Goal: Task Accomplishment & Management: Manage account settings

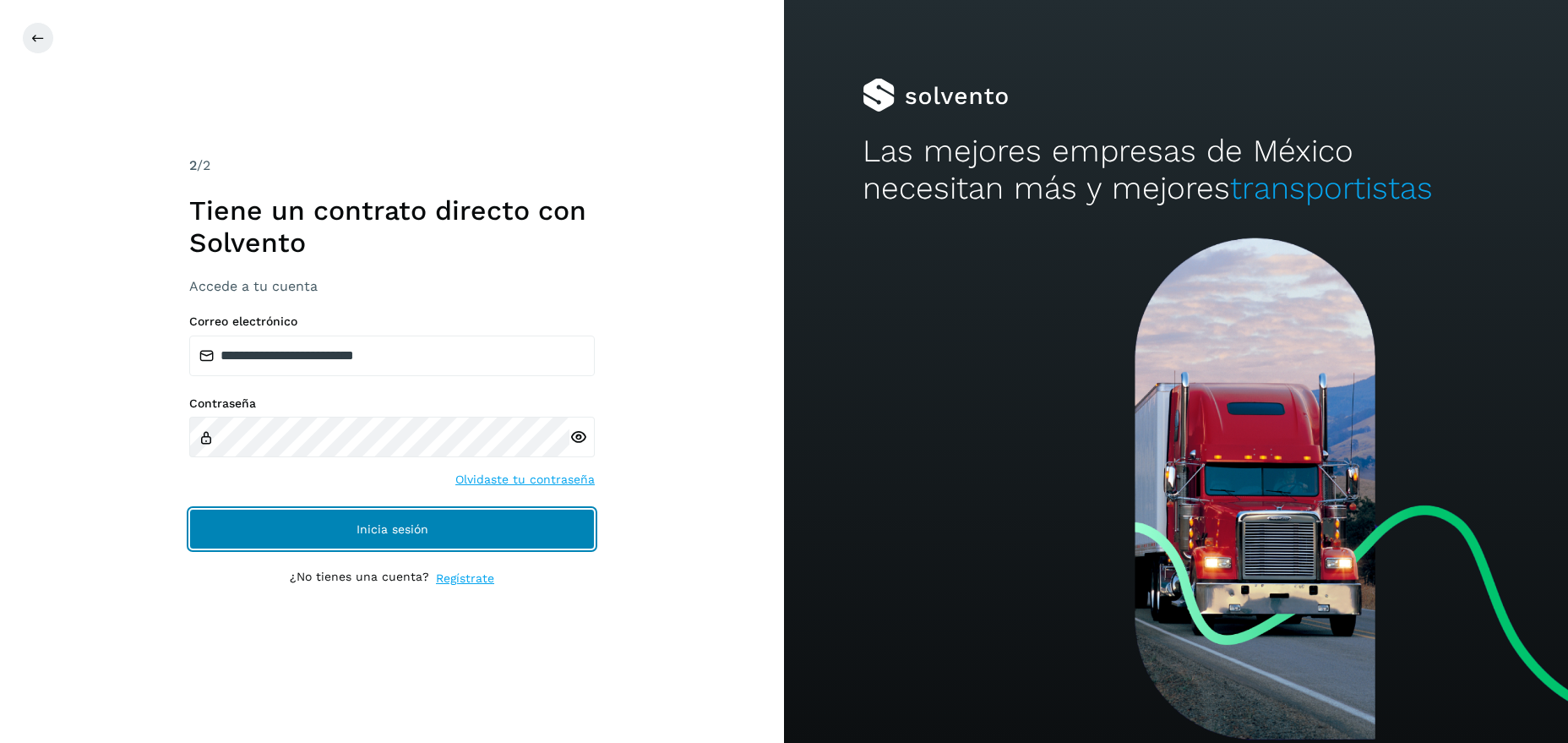
click at [359, 531] on span "Inicia sesión" at bounding box center [393, 529] width 72 height 11
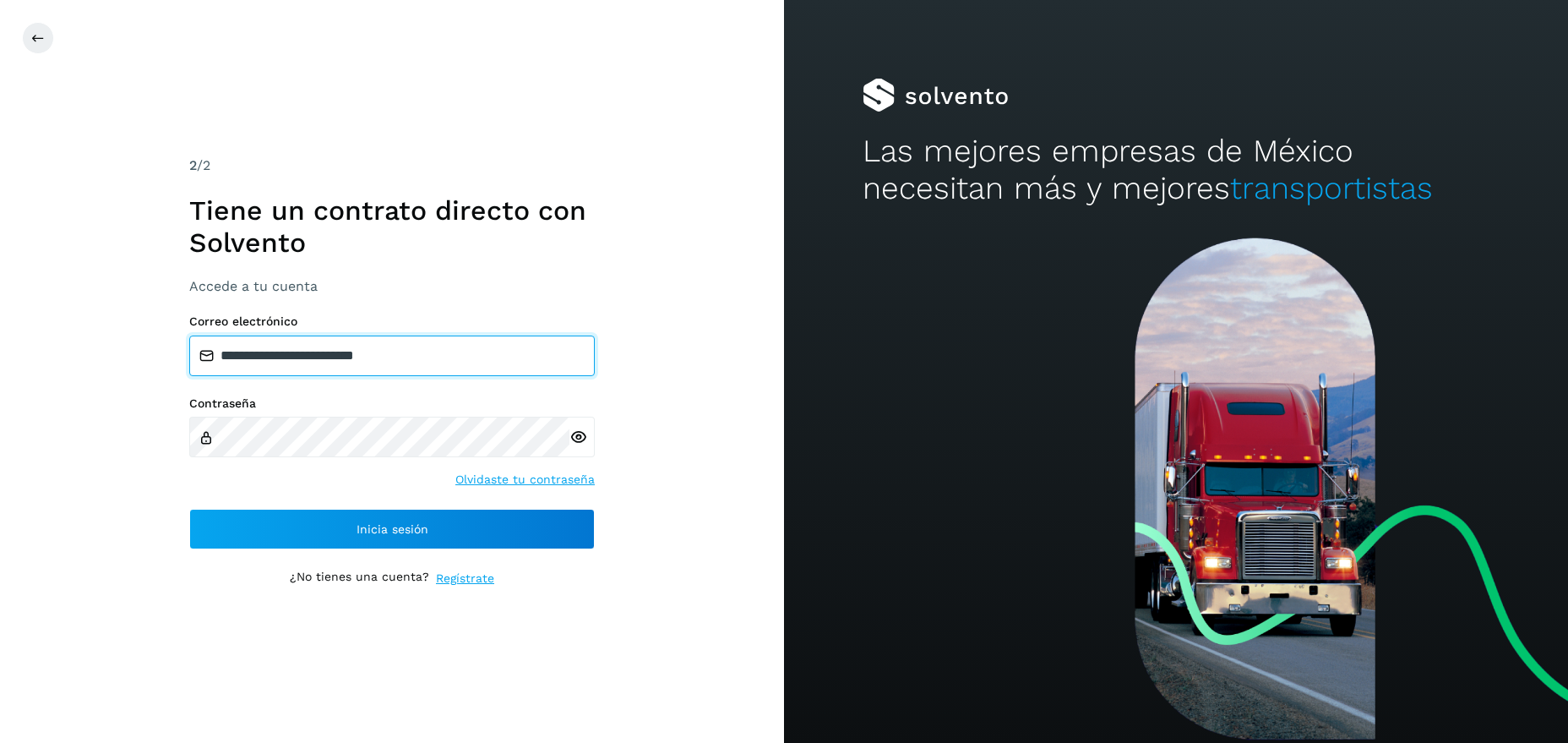
click at [422, 357] on input "**********" at bounding box center [391, 355] width 405 height 41
drag, startPoint x: 413, startPoint y: 355, endPoint x: 19, endPoint y: 409, distance: 397.7
click at [189, 376] on input "**********" at bounding box center [391, 355] width 405 height 41
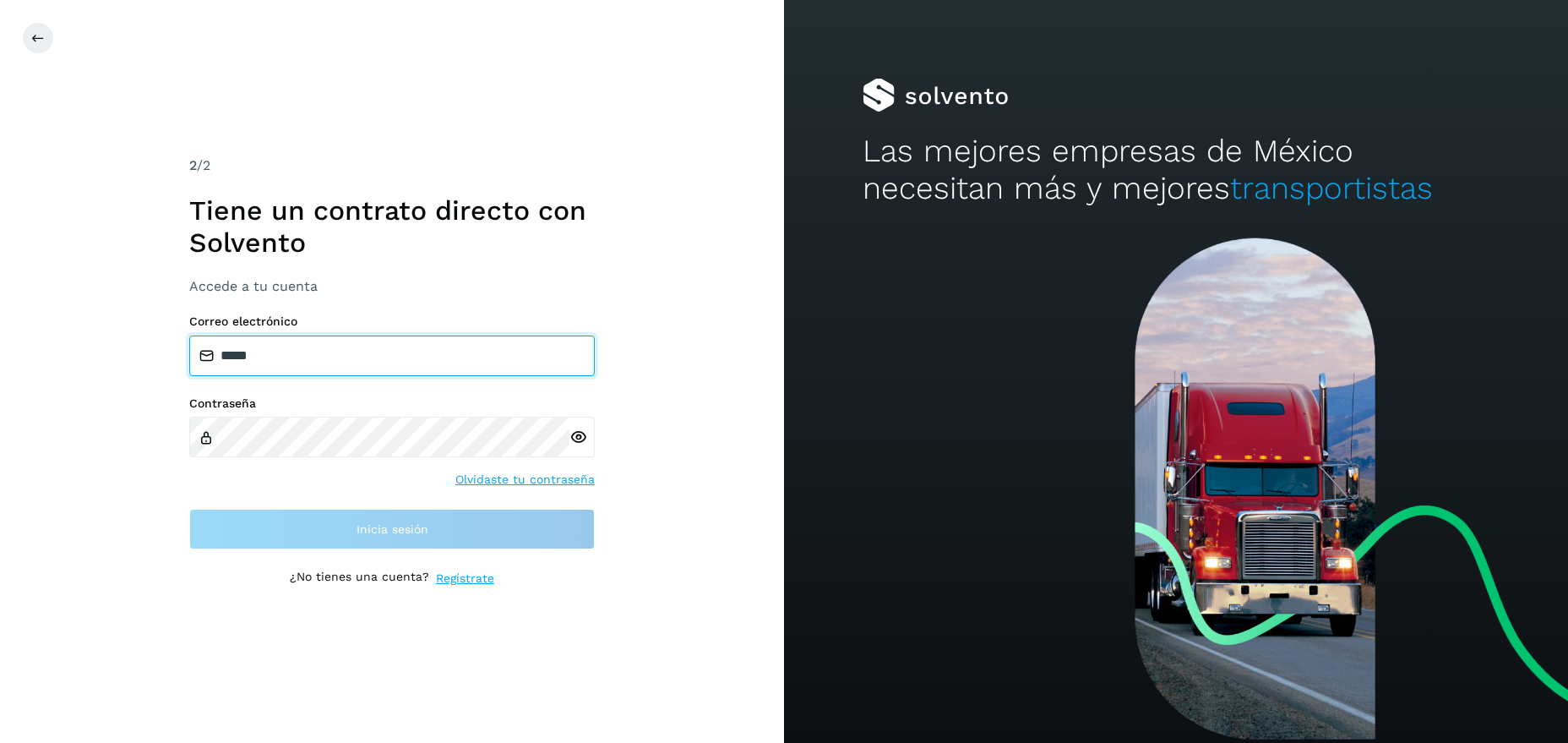
type input "******"
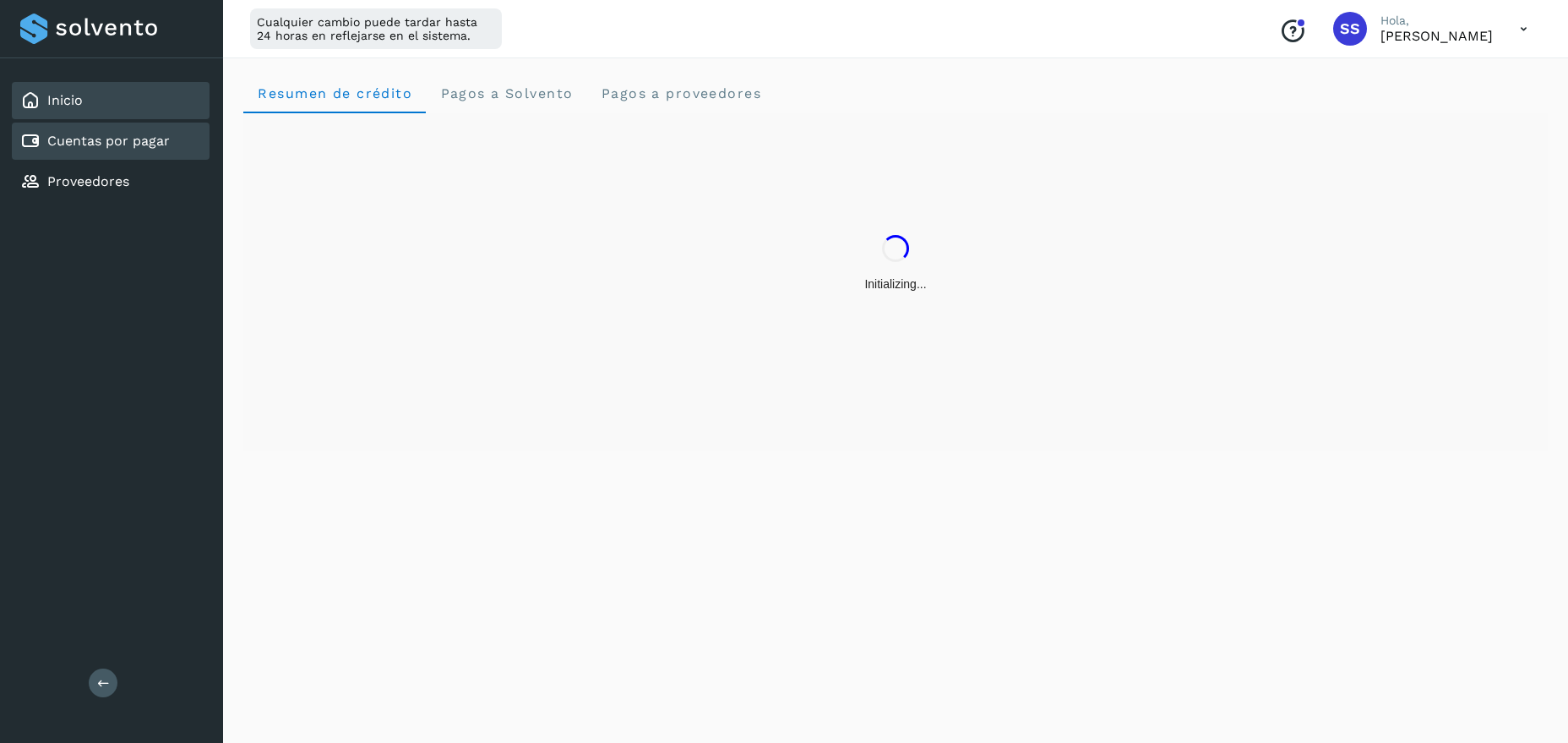
click at [135, 149] on link "Cuentas por pagar" at bounding box center [108, 140] width 122 height 16
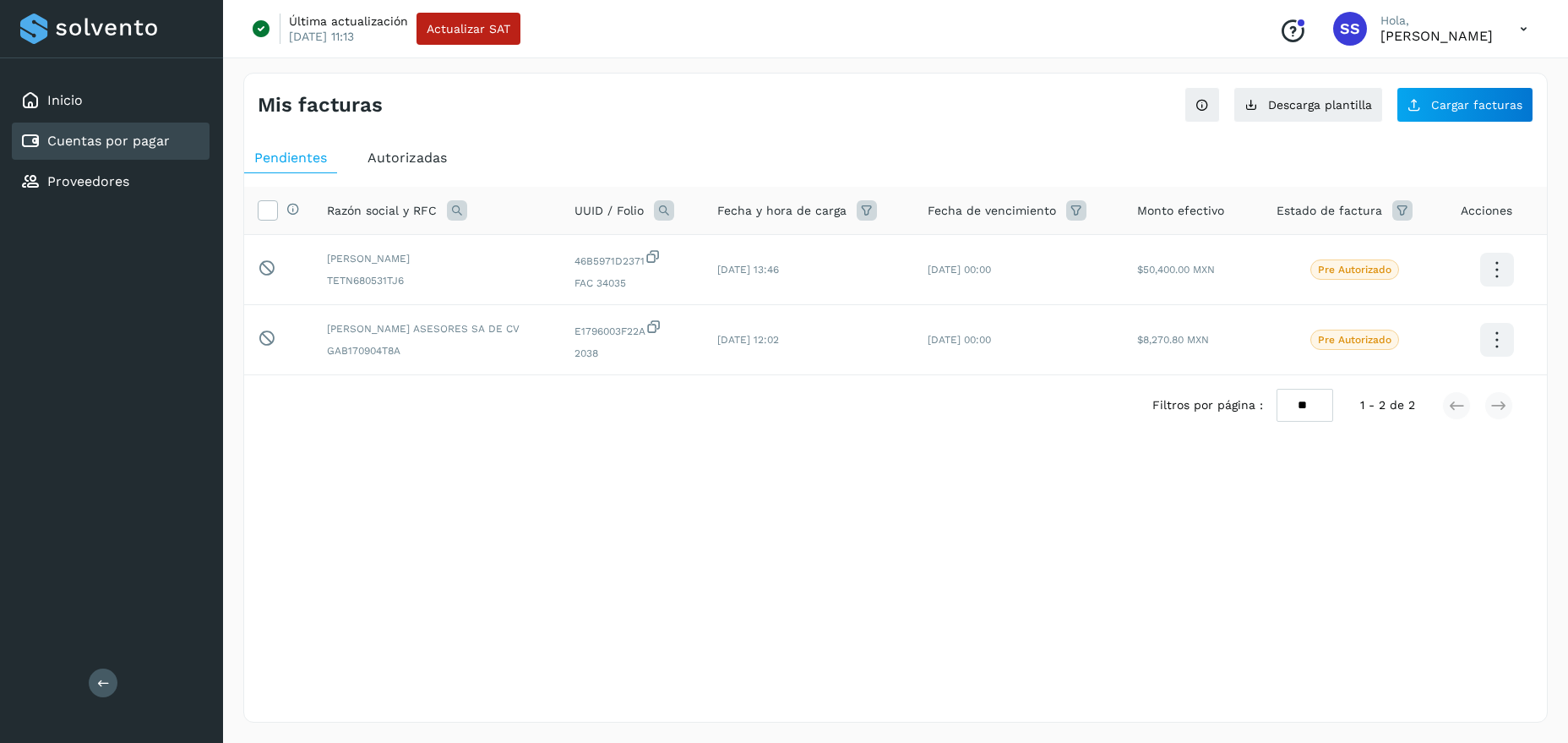
click at [1430, 40] on p "Sagrario Silva" at bounding box center [1436, 35] width 112 height 16
click at [1519, 31] on icon at bounding box center [1523, 28] width 35 height 35
click at [1392, 110] on div "Cerrar sesión" at bounding box center [1439, 109] width 201 height 32
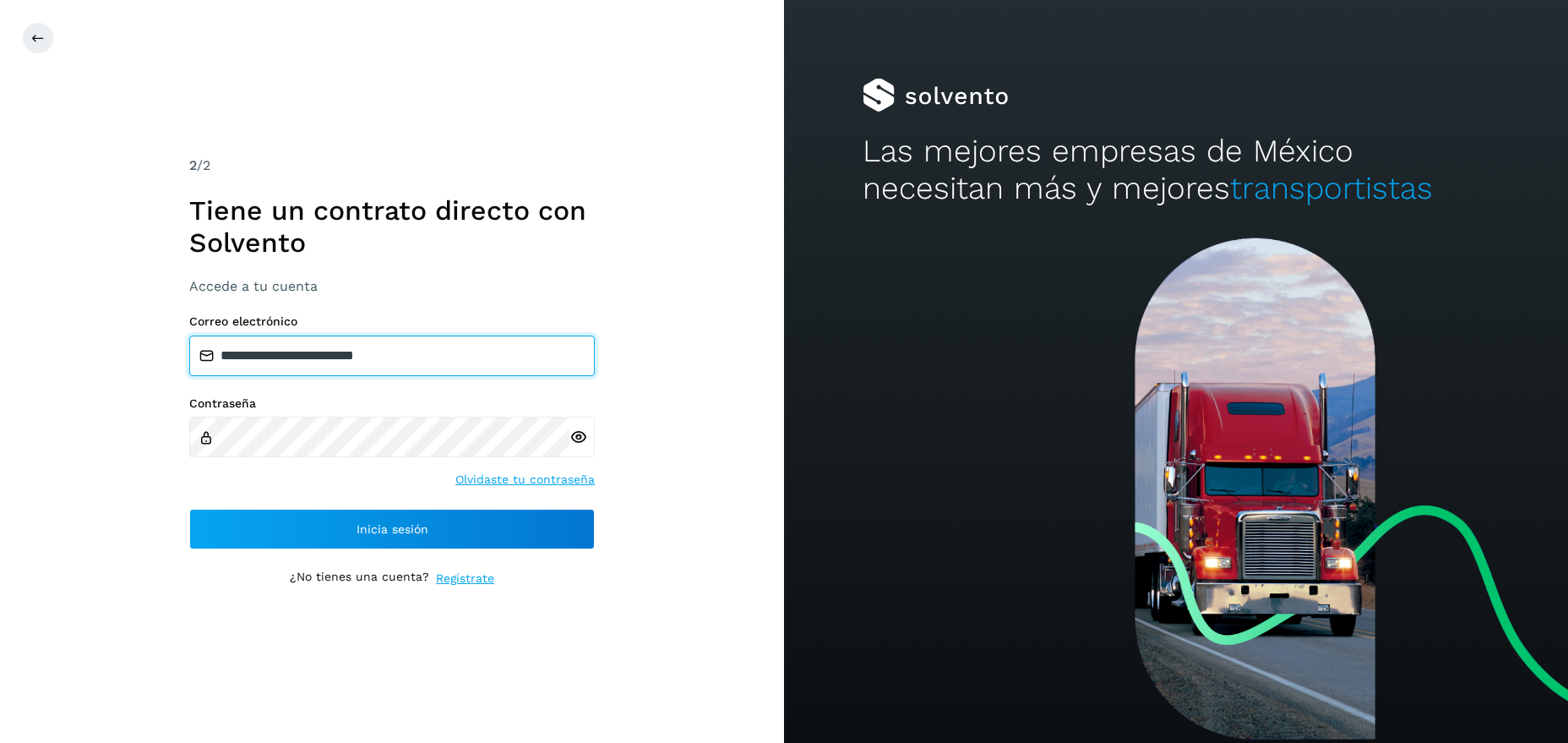
click at [415, 363] on input "**********" at bounding box center [391, 355] width 405 height 41
drag, startPoint x: 425, startPoint y: 351, endPoint x: -54, endPoint y: 399, distance: 481.4
click at [189, 376] on input "**********" at bounding box center [391, 355] width 405 height 41
type input "**********"
click at [580, 432] on icon at bounding box center [578, 437] width 18 height 18
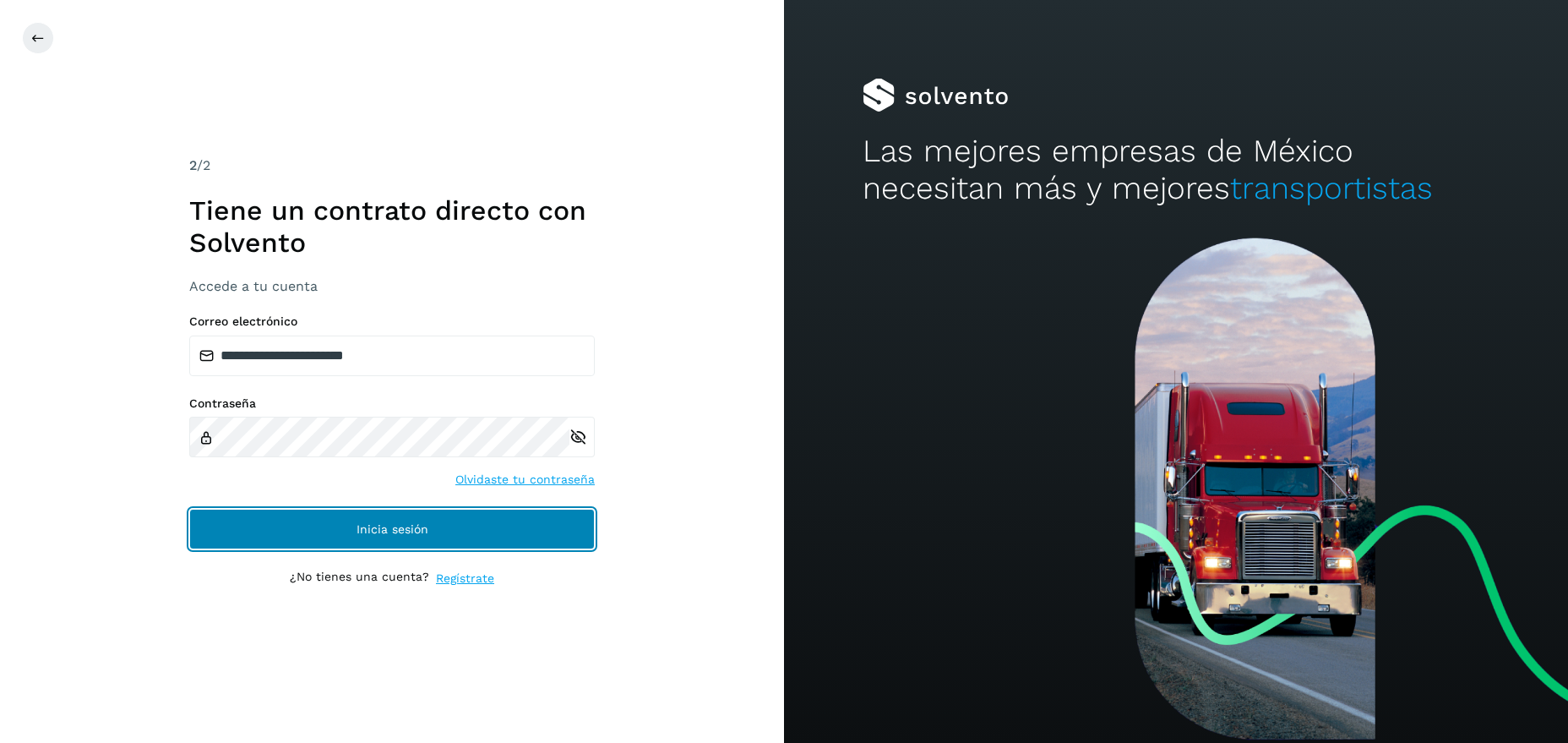
click at [432, 531] on button "Inicia sesión" at bounding box center [391, 529] width 405 height 41
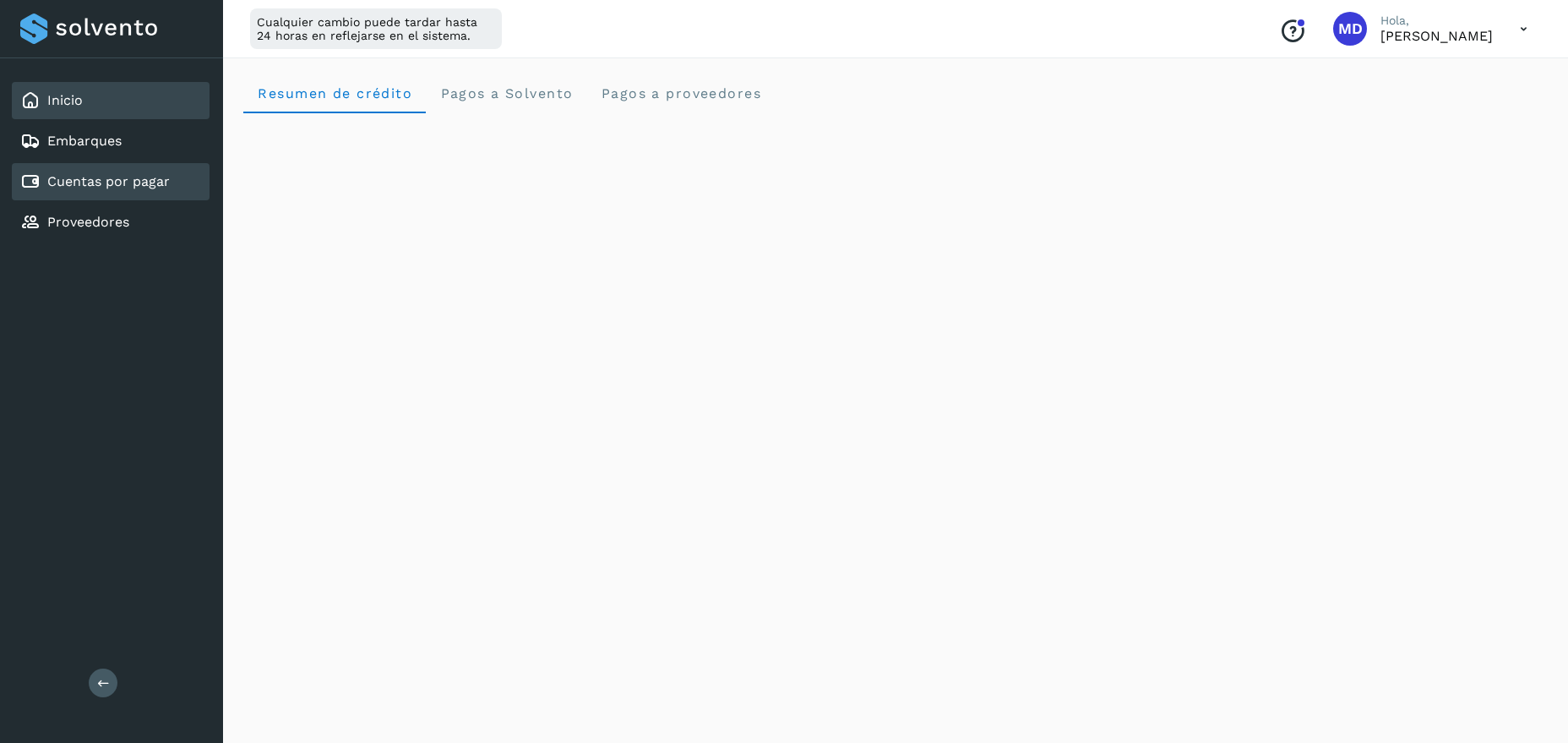
click at [83, 185] on link "Cuentas por pagar" at bounding box center [108, 181] width 122 height 16
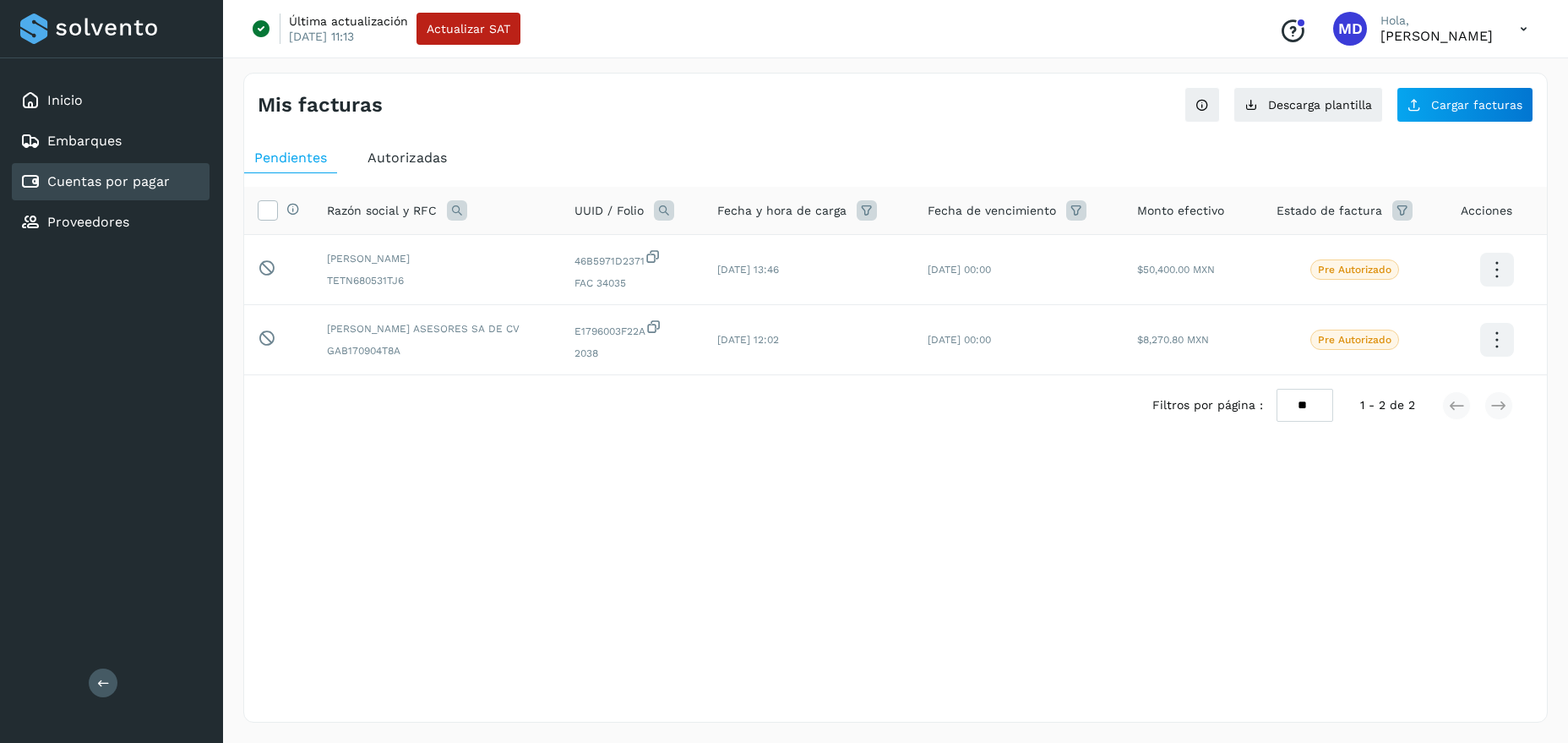
click at [1428, 40] on p "[PERSON_NAME]" at bounding box center [1436, 35] width 112 height 16
click at [1522, 22] on icon at bounding box center [1523, 28] width 35 height 35
drag, startPoint x: 1418, startPoint y: 107, endPoint x: 1179, endPoint y: 250, distance: 278.5
click at [1400, 124] on div "Cerrar sesión" at bounding box center [1439, 109] width 201 height 32
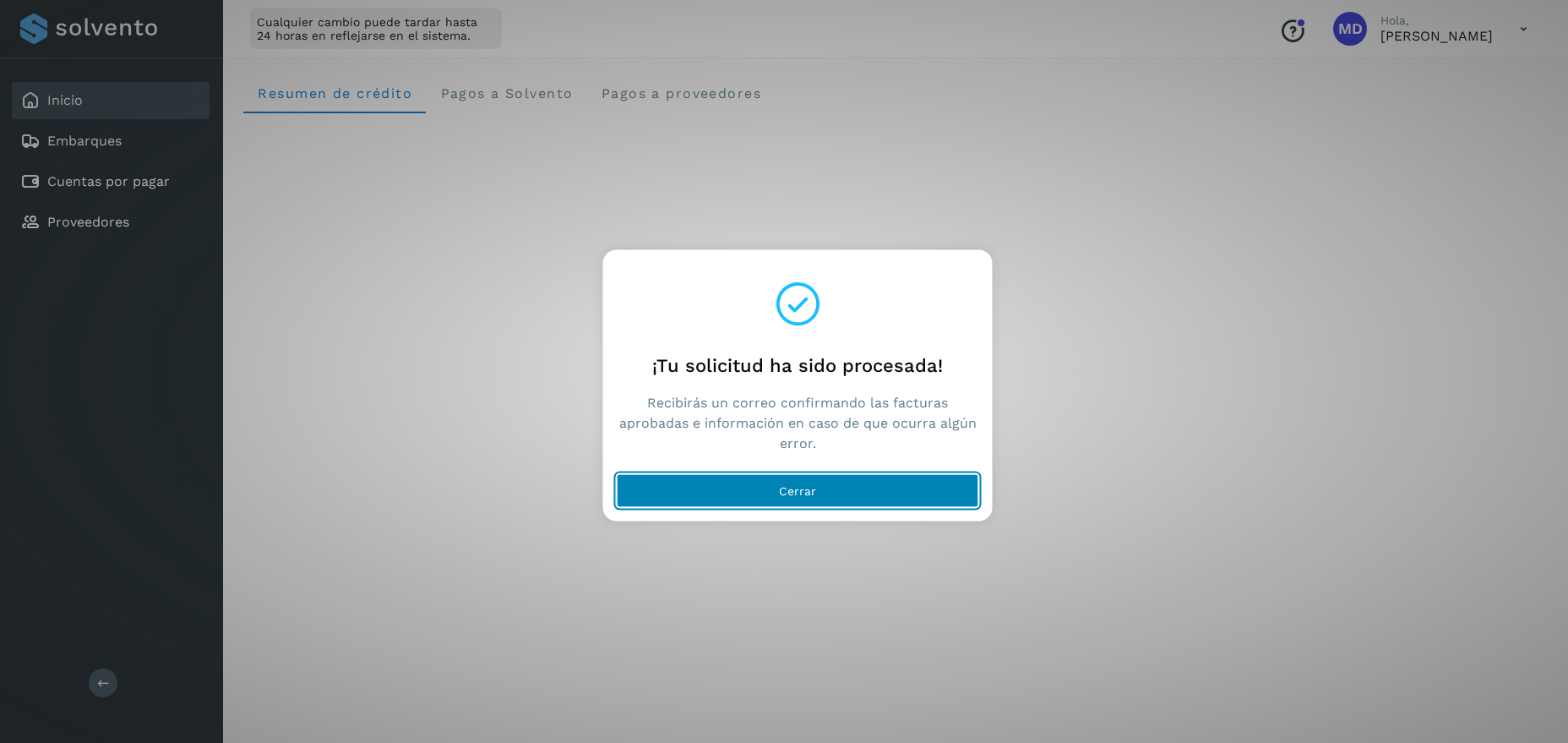
click at [785, 492] on span "Cerrar" at bounding box center [797, 490] width 37 height 11
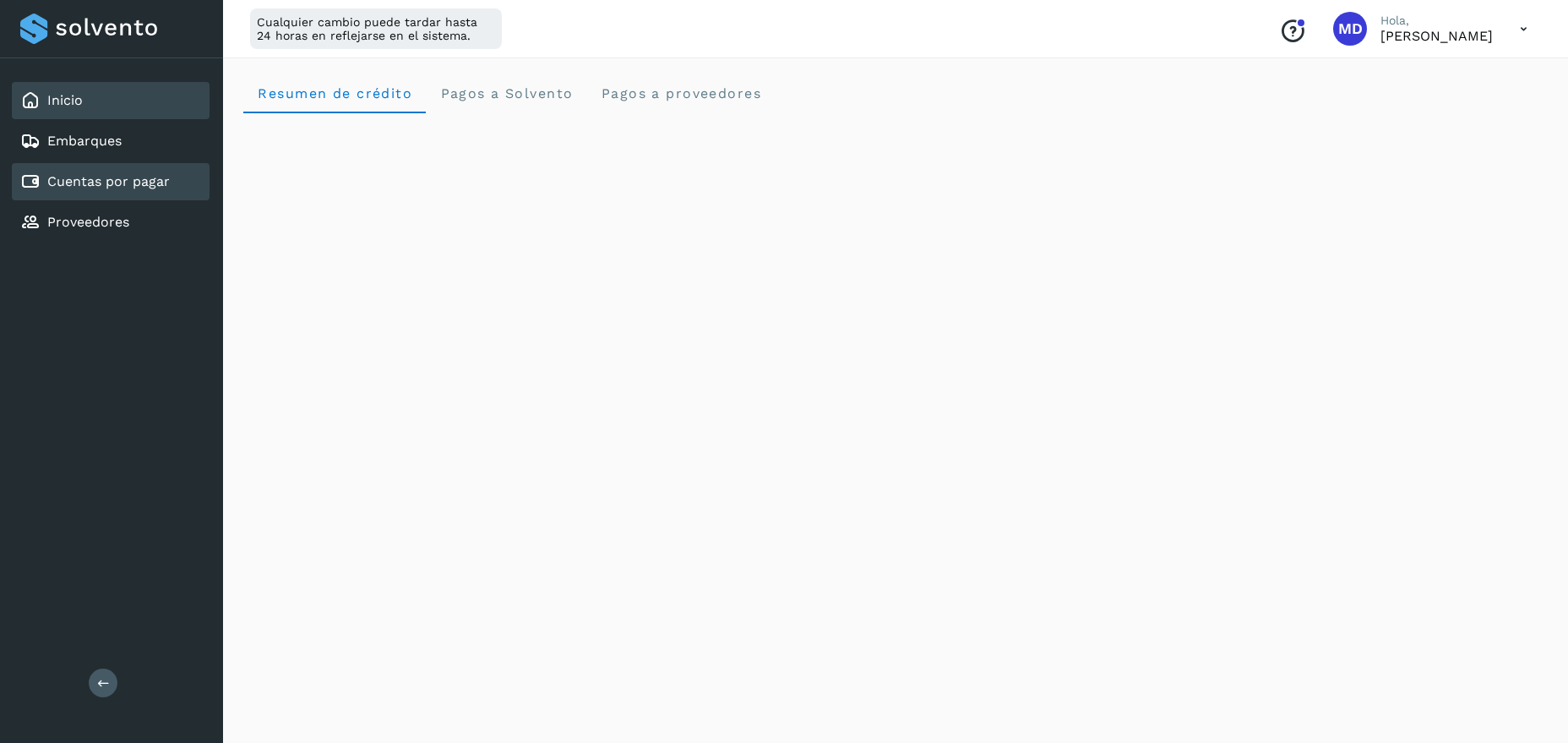
click at [126, 183] on link "Cuentas por pagar" at bounding box center [108, 181] width 122 height 16
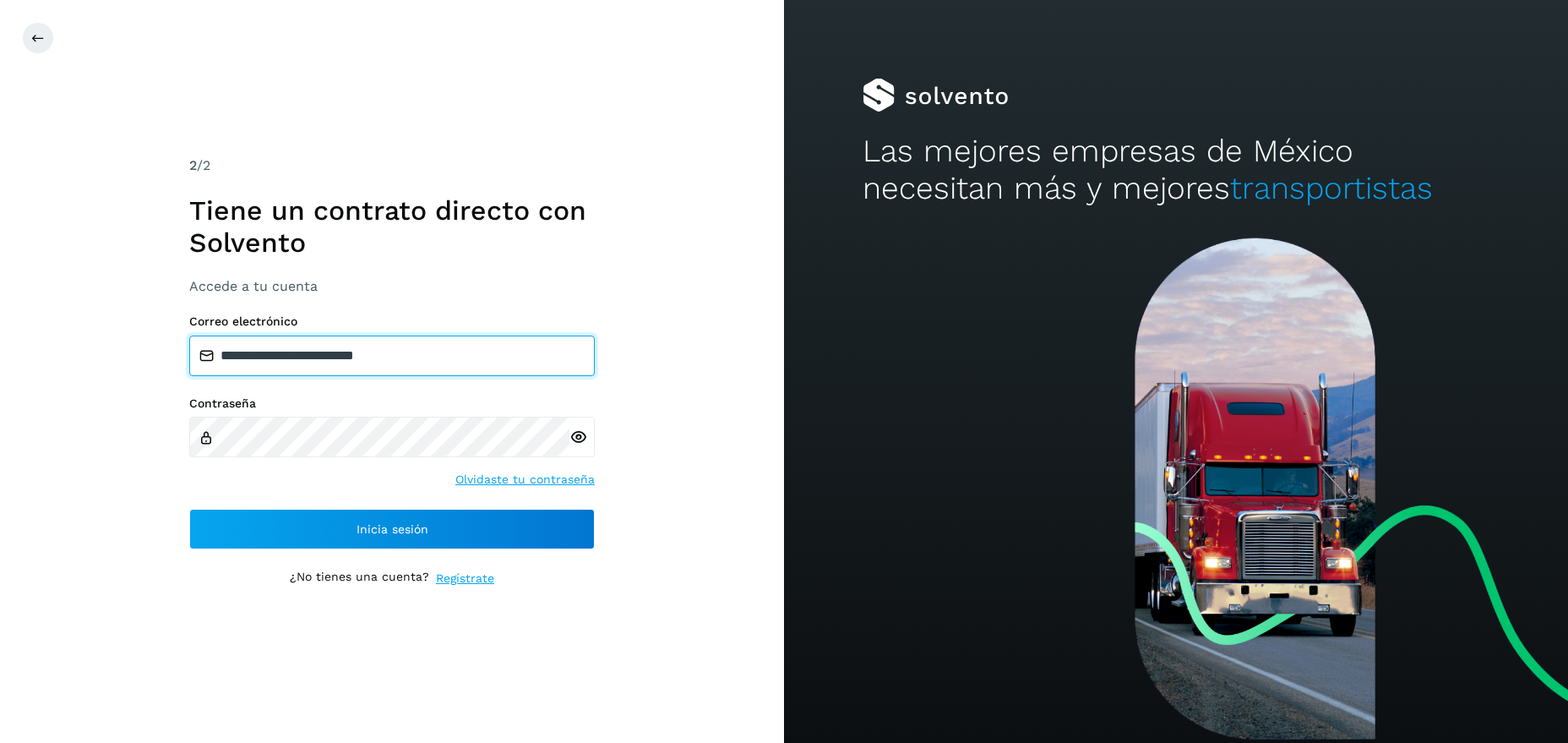
drag, startPoint x: 427, startPoint y: 357, endPoint x: -54, endPoint y: 390, distance: 482.1
click at [189, 376] on input "**********" at bounding box center [391, 355] width 405 height 41
type input "**********"
click at [576, 442] on icon at bounding box center [578, 437] width 18 height 18
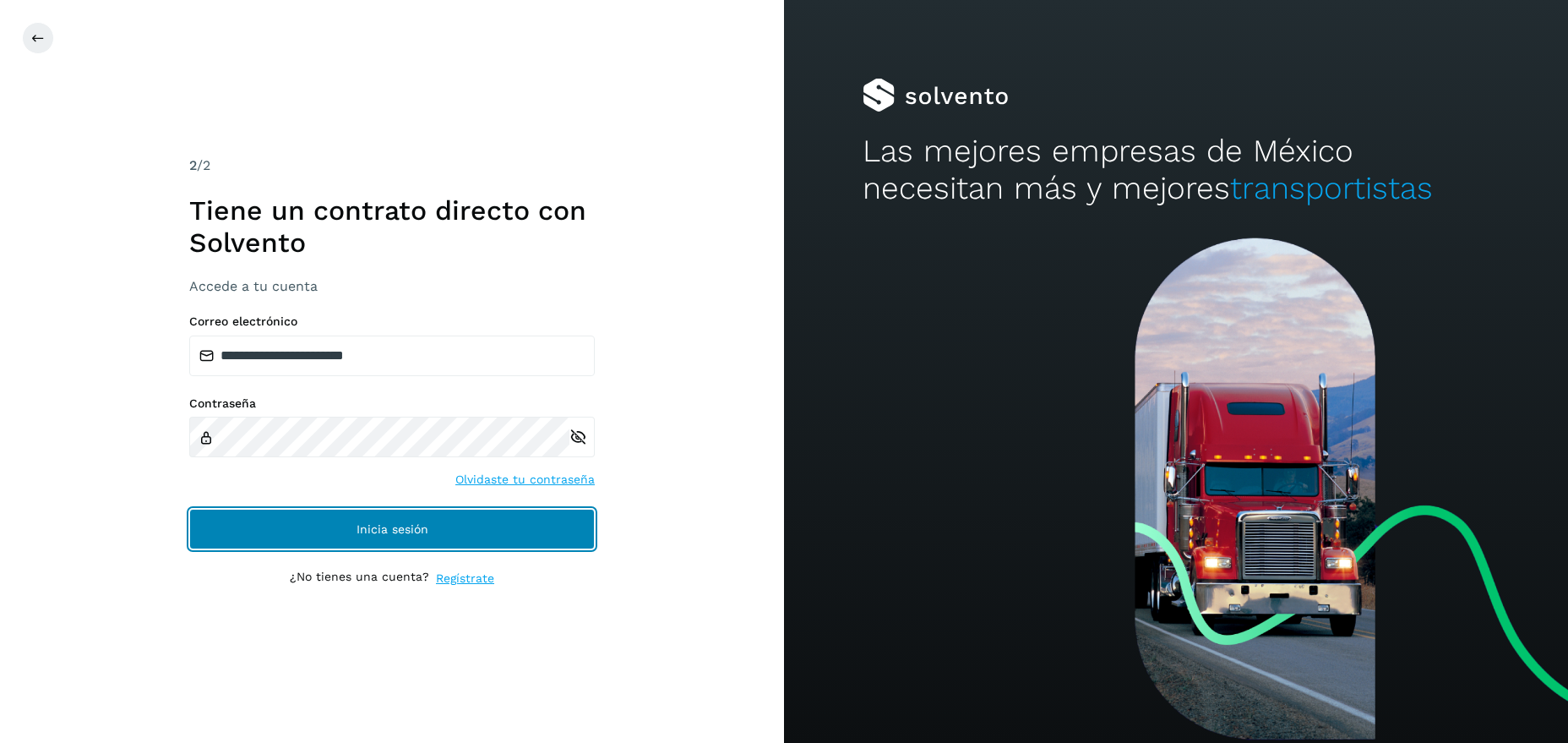
click at [466, 520] on button "Inicia sesión" at bounding box center [391, 529] width 405 height 41
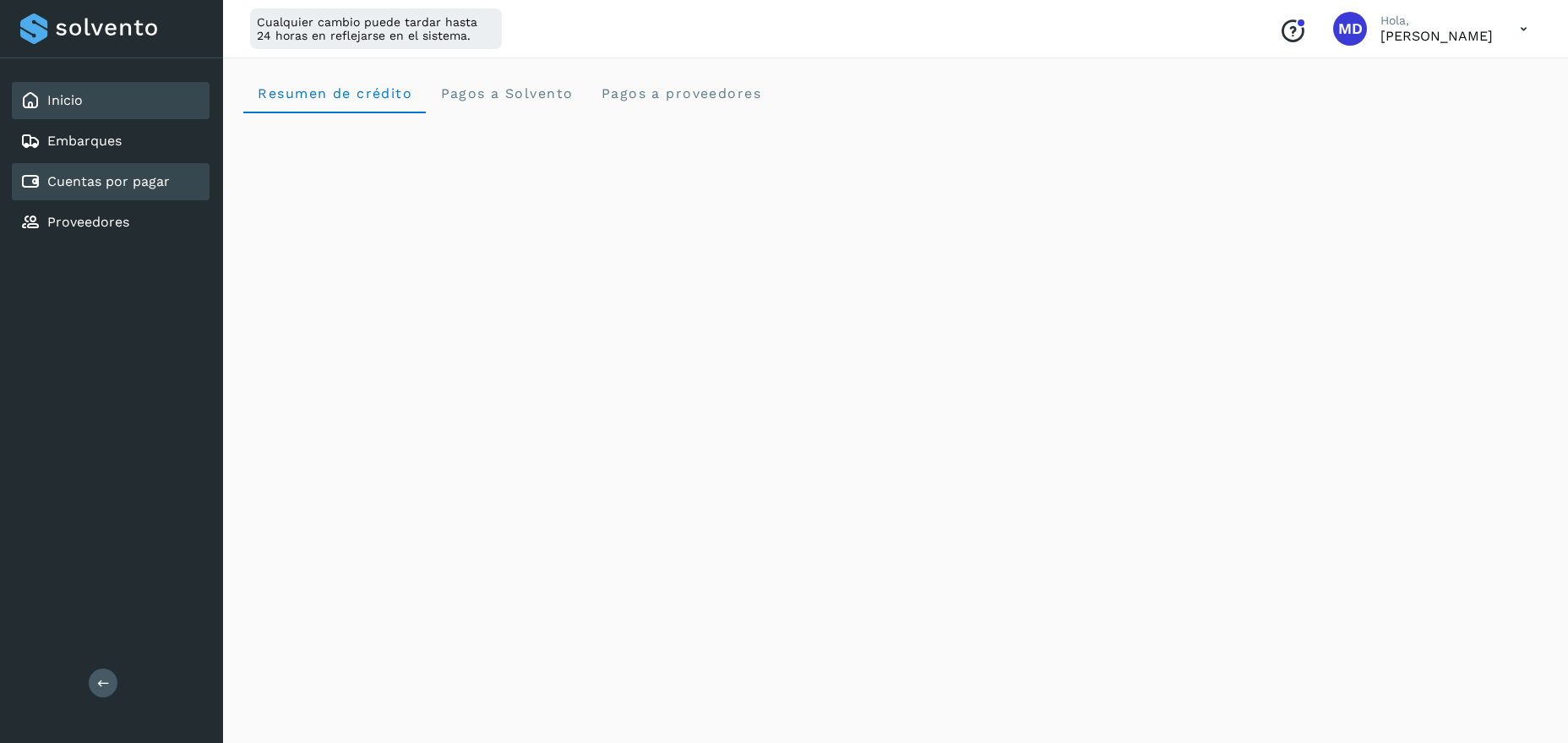
click at [123, 175] on link "Cuentas por pagar" at bounding box center [108, 181] width 122 height 16
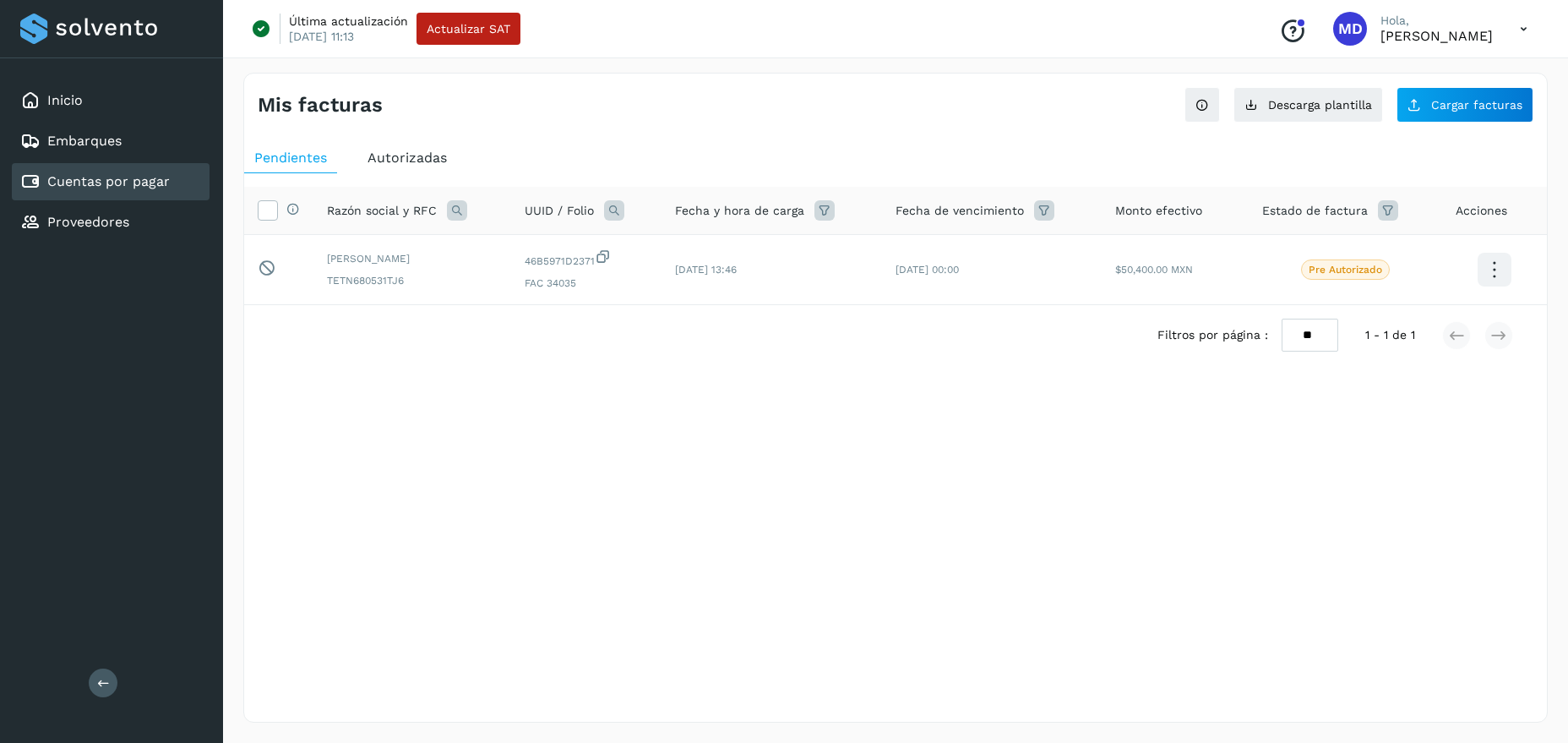
click at [1458, 42] on p "[PERSON_NAME]" at bounding box center [1436, 35] width 112 height 16
click at [1522, 27] on icon at bounding box center [1523, 28] width 35 height 35
drag, startPoint x: 1418, startPoint y: 116, endPoint x: 680, endPoint y: 566, distance: 864.4
click at [1506, 46] on div "Documentación Cerrar sesión" at bounding box center [1523, 28] width 35 height 35
drag, startPoint x: 643, startPoint y: 529, endPoint x: 226, endPoint y: 176, distance: 546.3
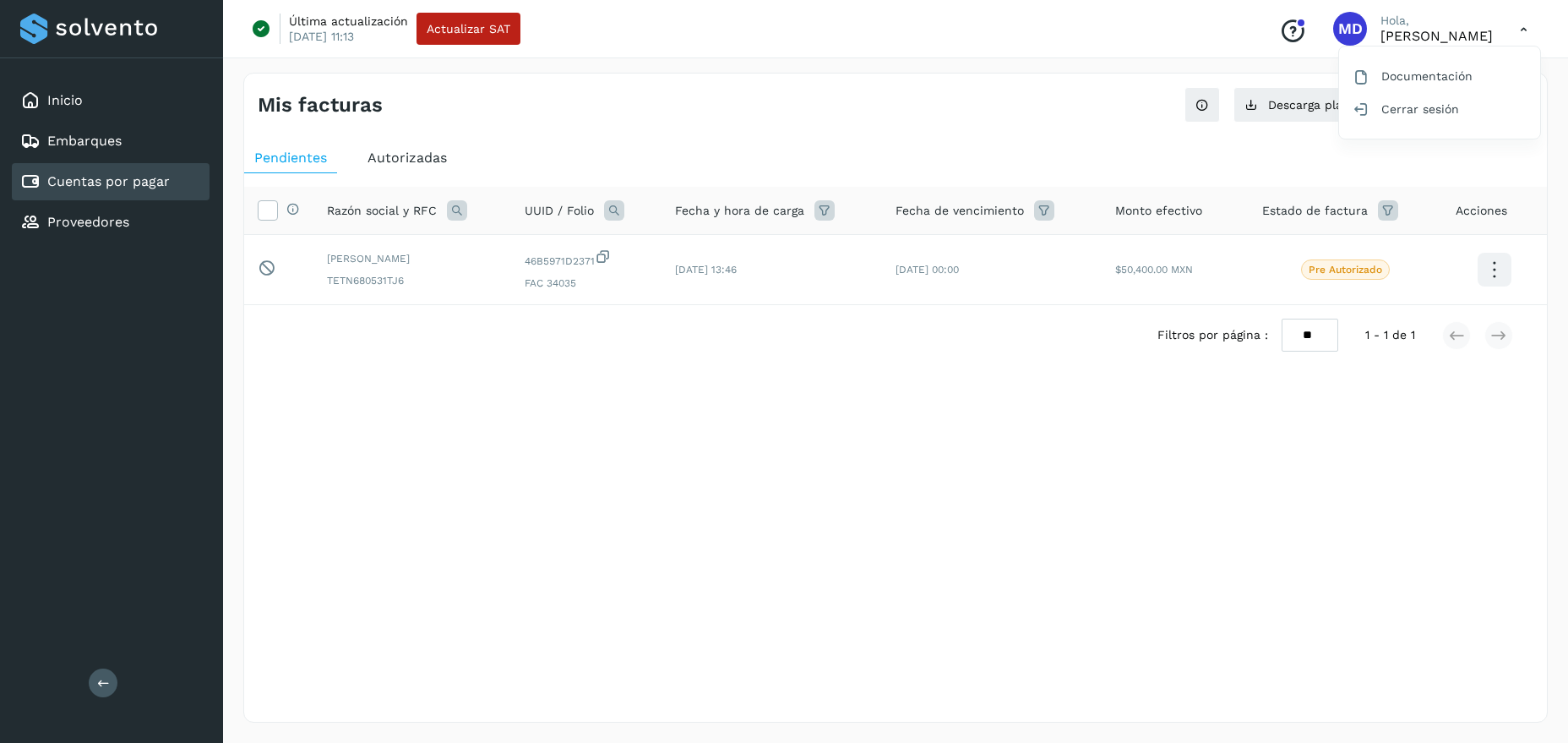
click at [506, 417] on div at bounding box center [784, 371] width 1568 height 743
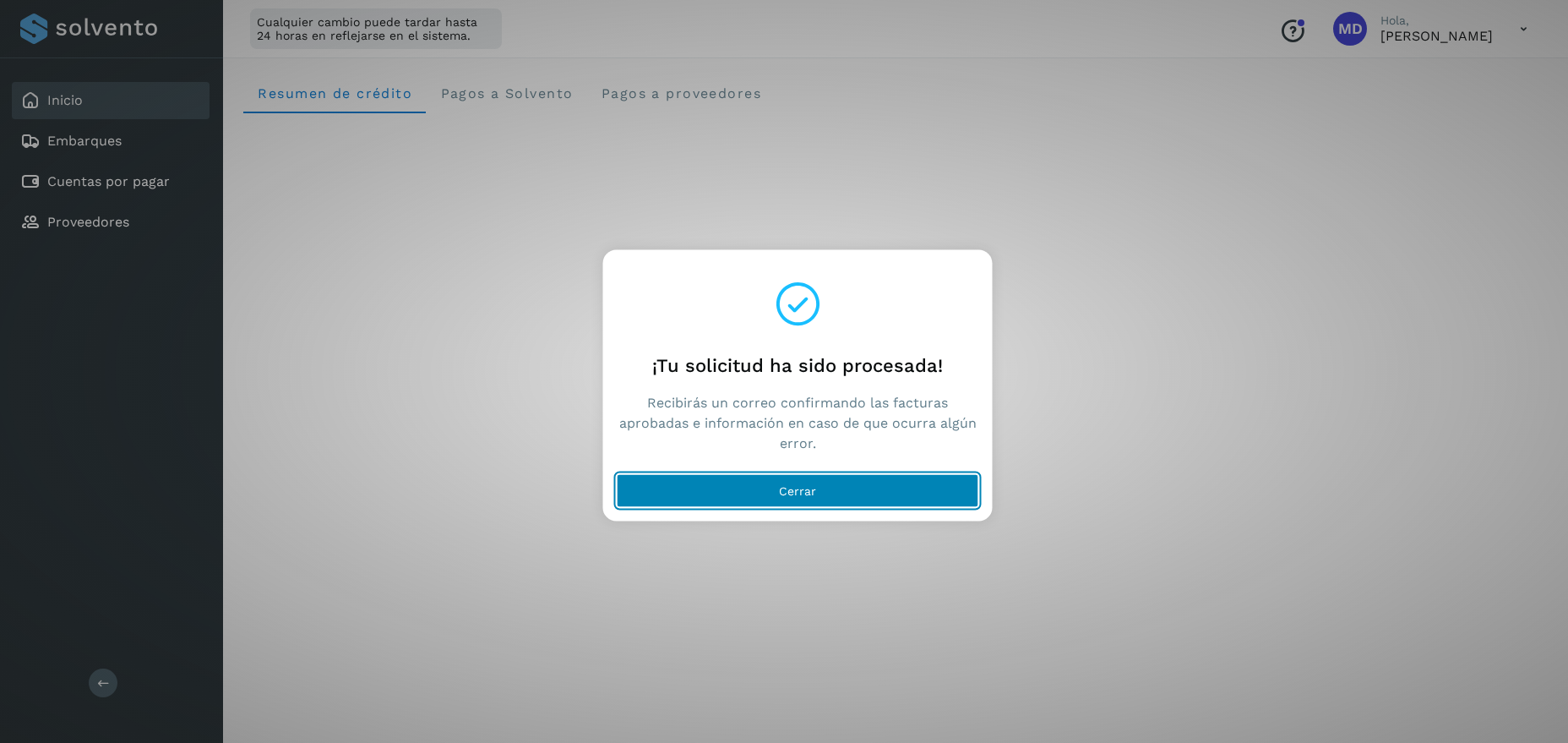
click at [806, 491] on span "Cerrar" at bounding box center [797, 490] width 37 height 11
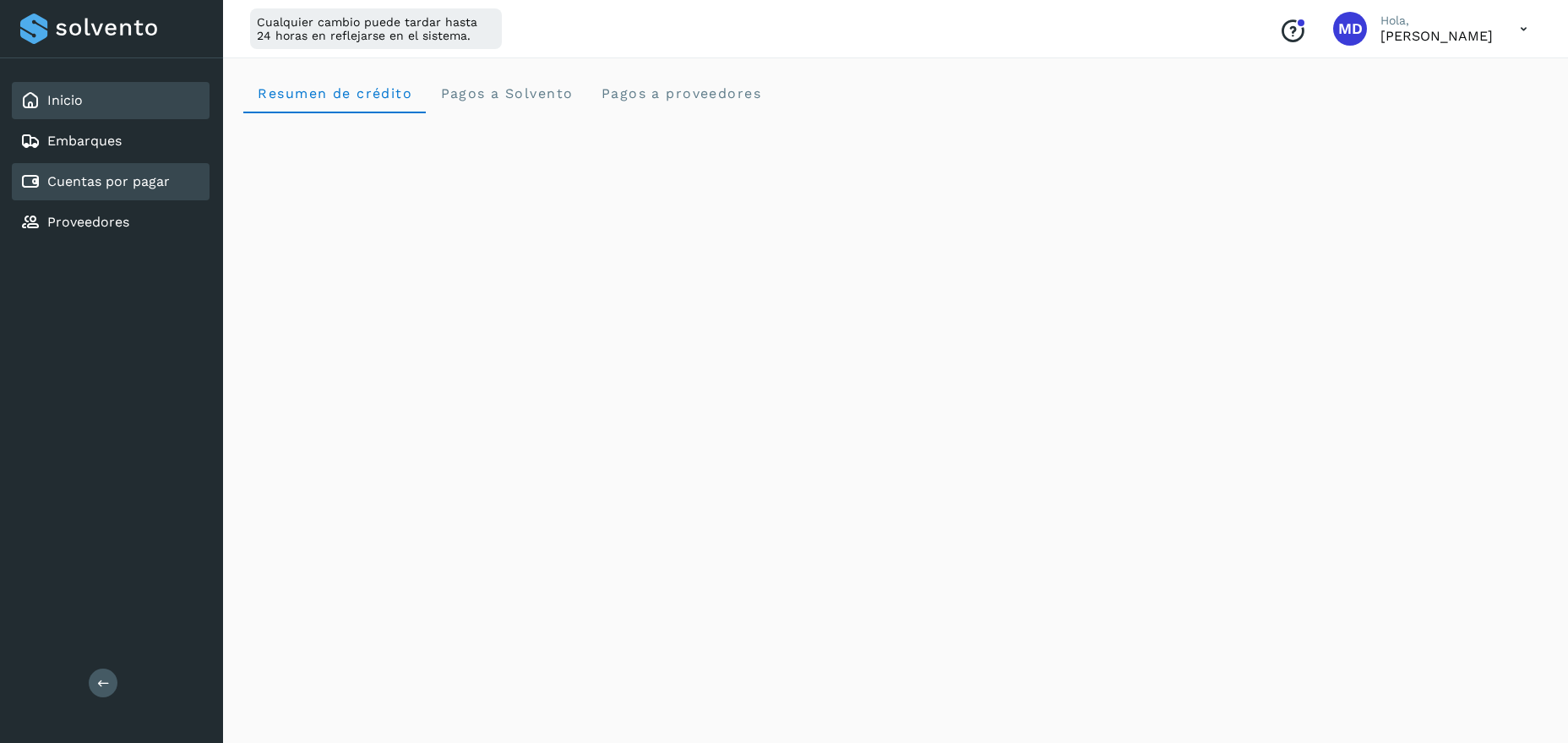
click at [95, 184] on link "Cuentas por pagar" at bounding box center [108, 181] width 122 height 16
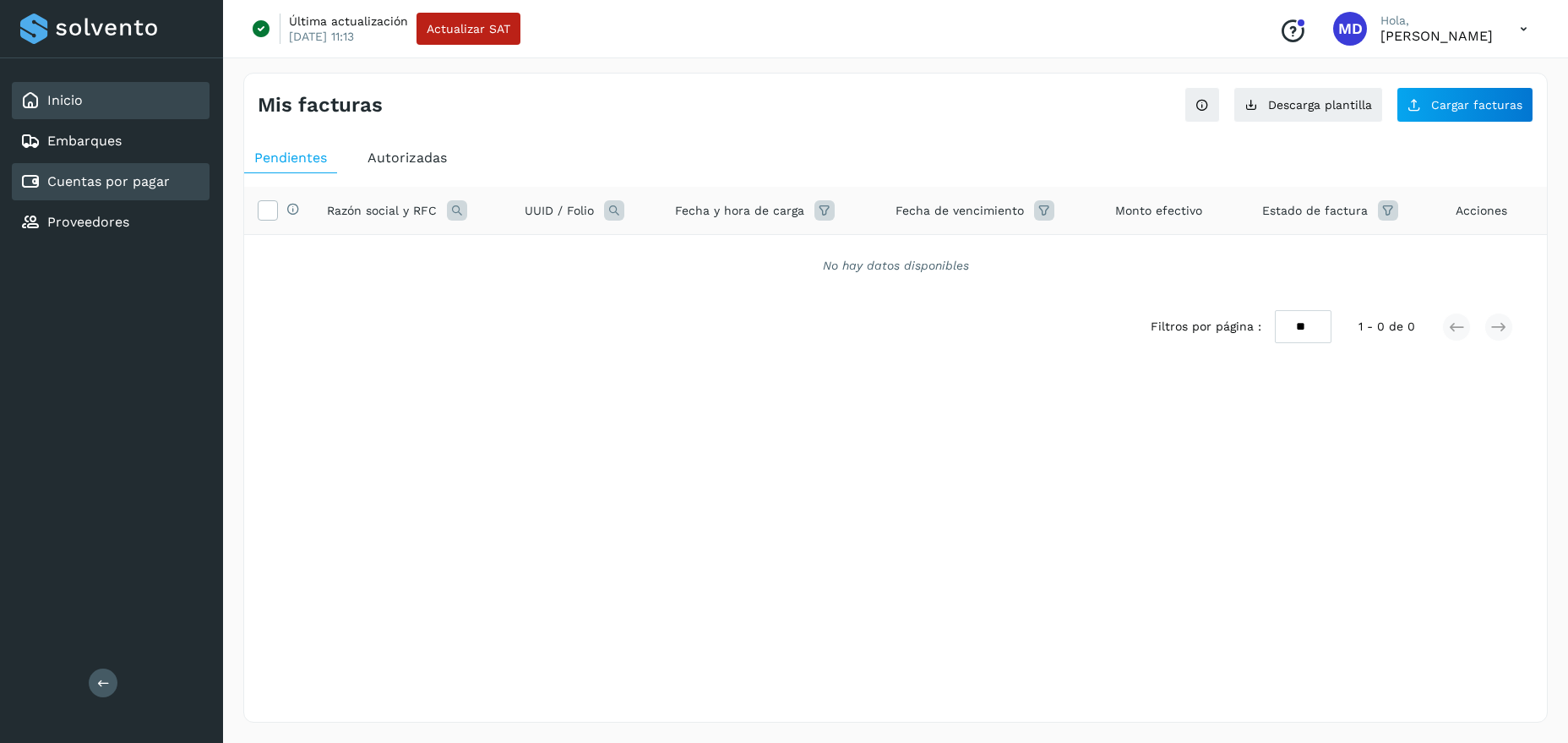
click at [69, 95] on link "Inicio" at bounding box center [65, 100] width 35 height 16
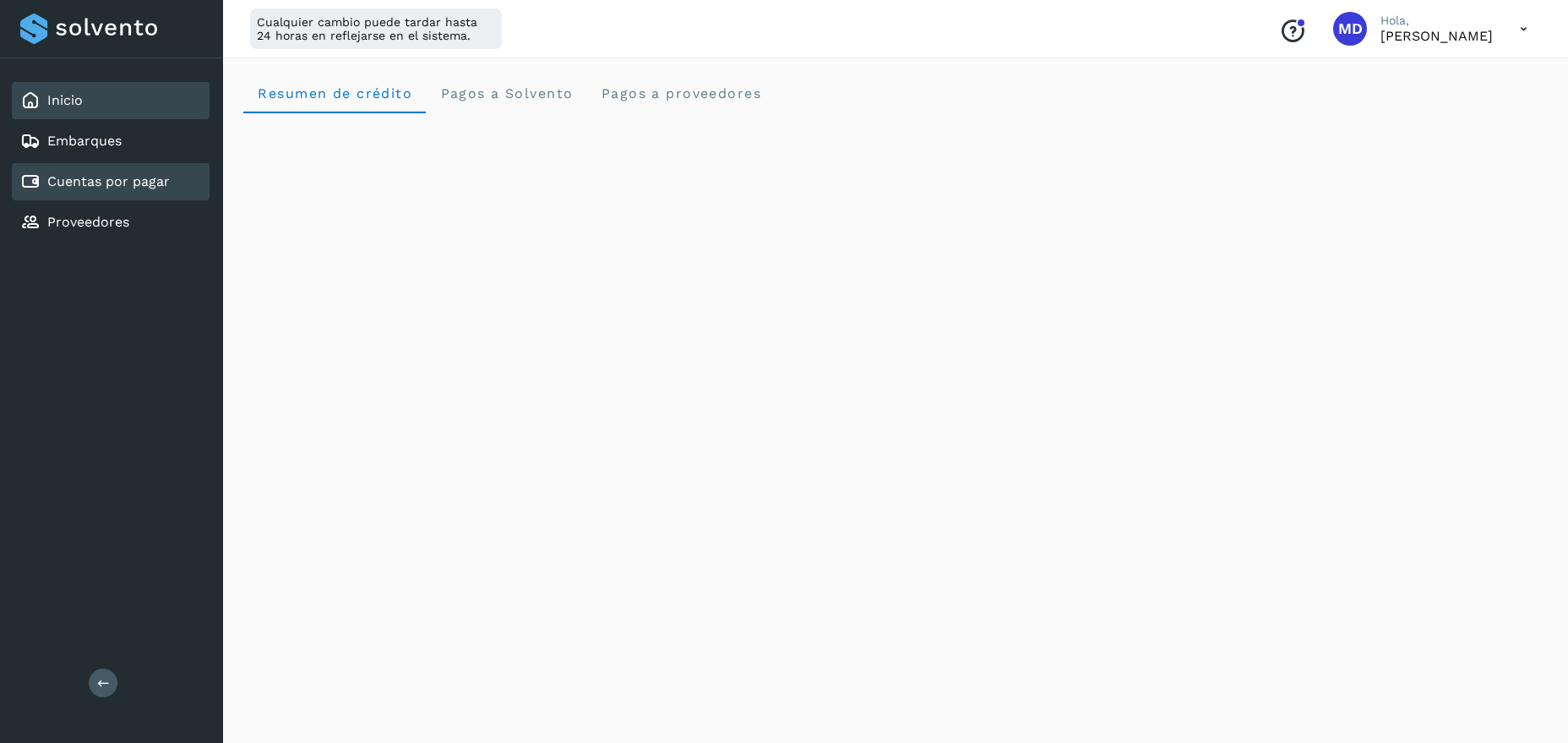
click at [97, 169] on div "Cuentas por pagar" at bounding box center [110, 181] width 197 height 37
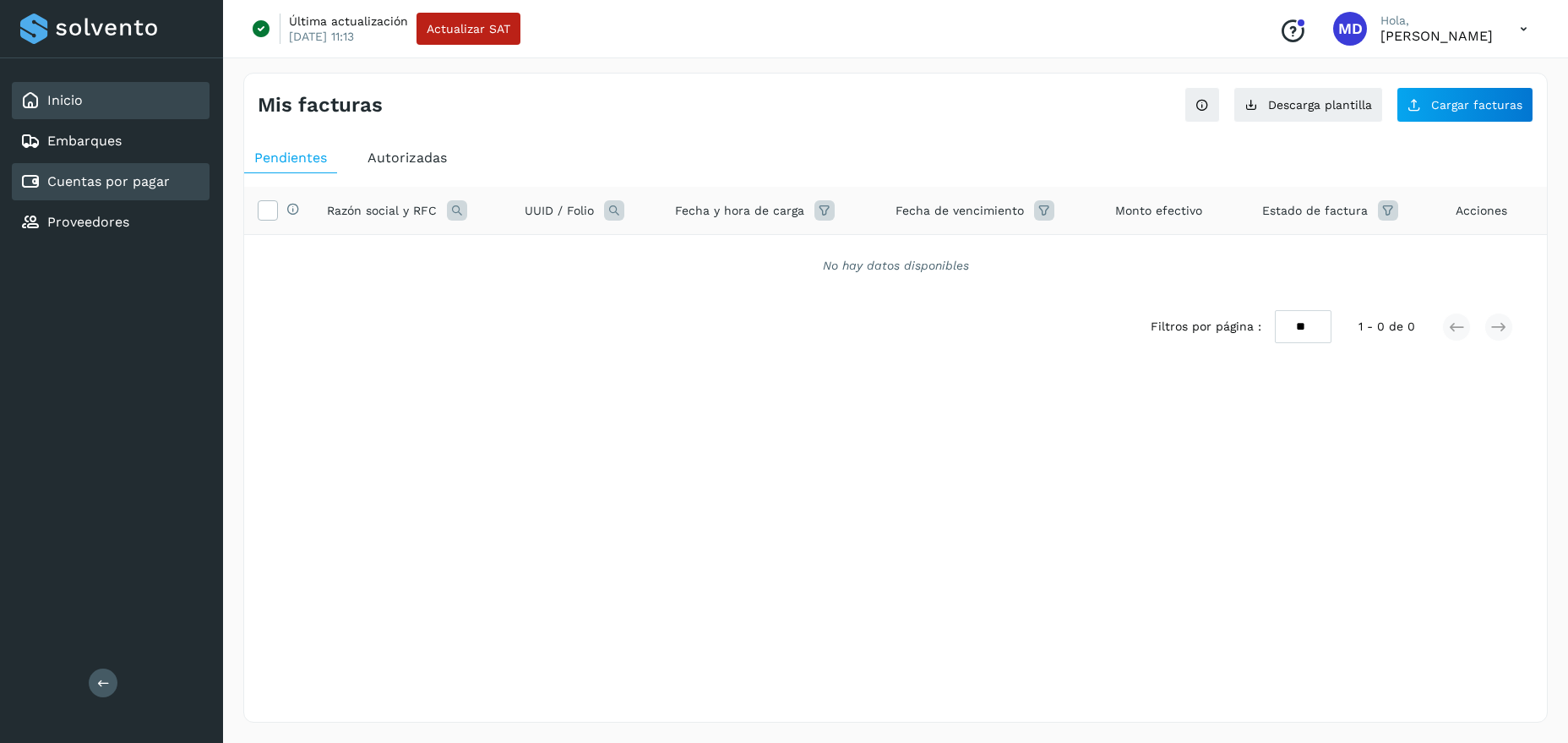
click at [61, 108] on link "Inicio" at bounding box center [65, 100] width 35 height 16
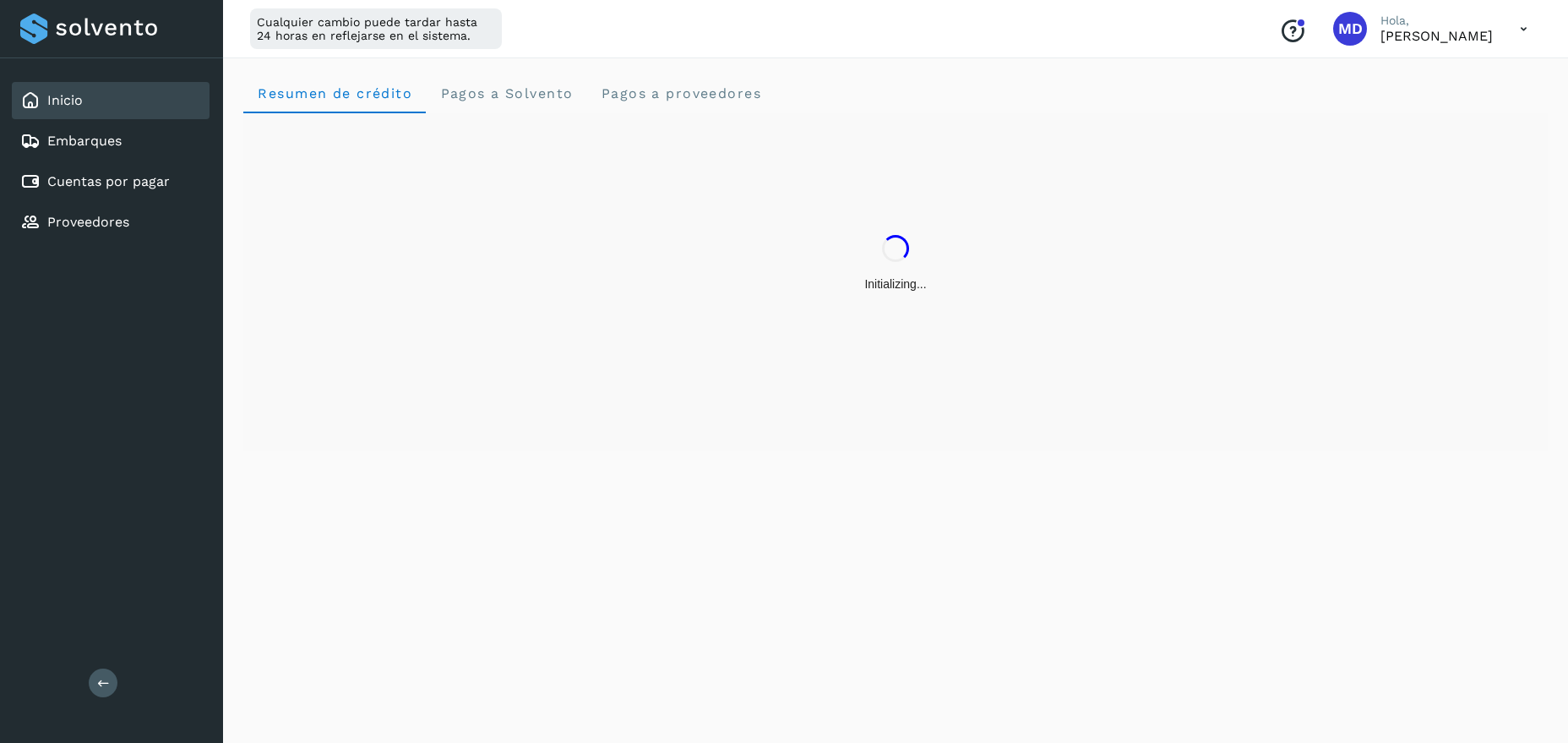
click at [1431, 34] on p "[PERSON_NAME]" at bounding box center [1436, 35] width 112 height 16
click at [1515, 31] on icon at bounding box center [1523, 28] width 35 height 35
